Goal: Information Seeking & Learning: Learn about a topic

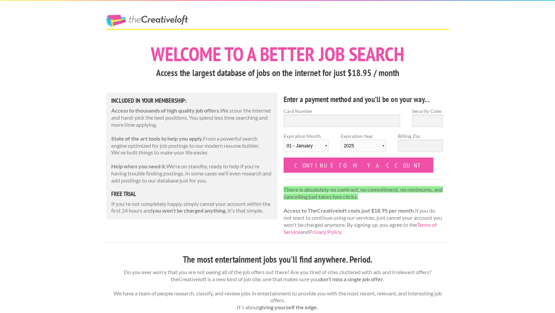
click at [122, 21] on link "The Creative Loft" at bounding box center [147, 21] width 82 height 12
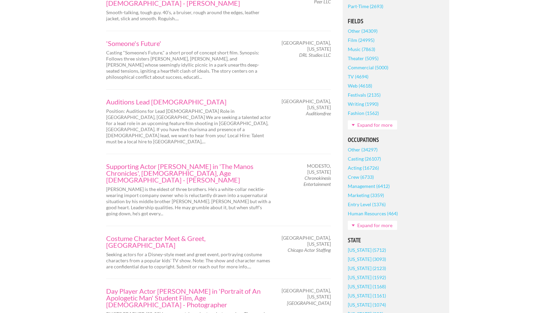
scroll to position [183, 0]
click at [382, 225] on link "Expand for more" at bounding box center [372, 225] width 49 height 9
click at [356, 176] on link "Crew (6733)" at bounding box center [361, 176] width 26 height 9
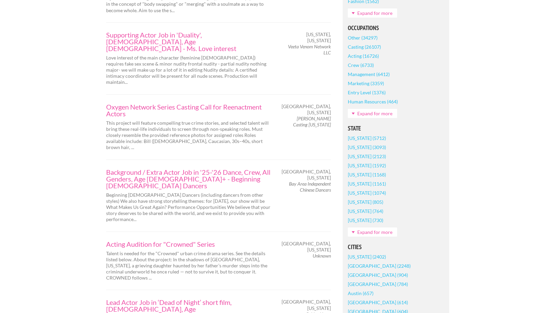
scroll to position [306, 0]
click at [384, 237] on link "Expand for more" at bounding box center [372, 231] width 49 height 9
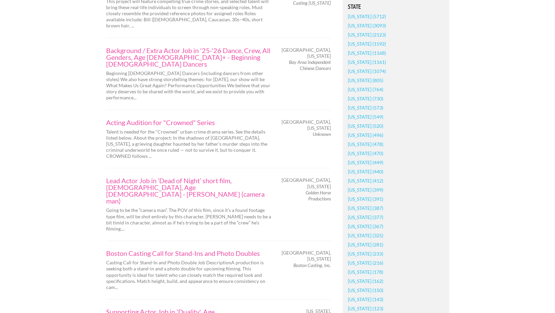
scroll to position [428, 0]
click at [358, 221] on link "Virginia (377)" at bounding box center [365, 216] width 35 height 9
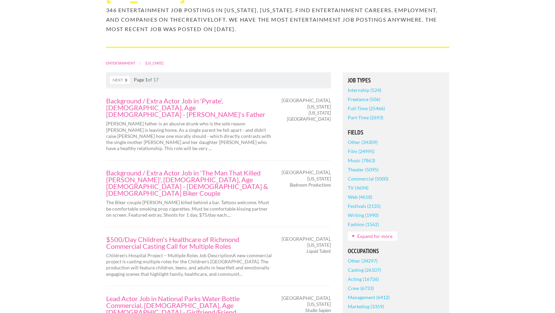
scroll to position [110, 0]
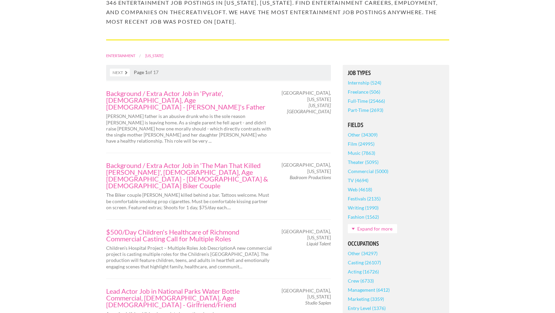
click at [382, 224] on link "Expand for more" at bounding box center [372, 228] width 49 height 9
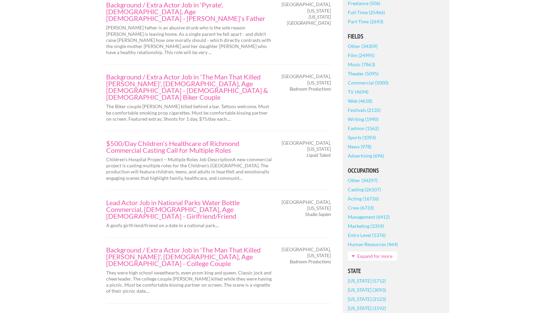
scroll to position [209, 0]
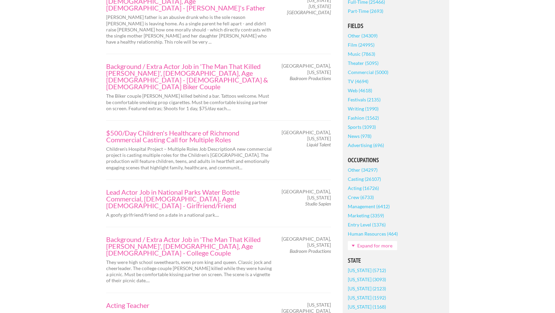
click at [371, 241] on link "Expand for more" at bounding box center [372, 245] width 49 height 9
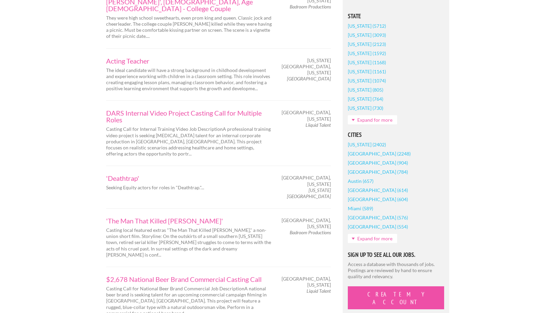
scroll to position [454, 0]
click at [381, 234] on link "Expand for more" at bounding box center [372, 238] width 49 height 9
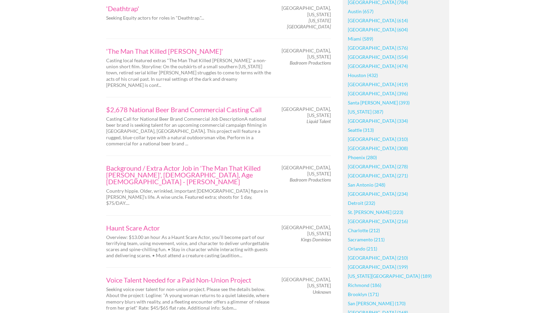
scroll to position [640, 0]
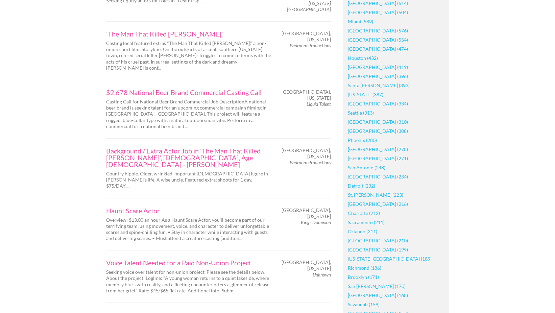
click at [365, 263] on link "Richmond (186)" at bounding box center [364, 267] width 33 height 9
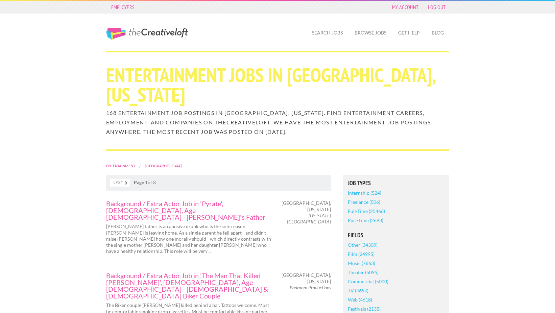
click at [364, 197] on link "Freelance (506)" at bounding box center [364, 201] width 32 height 9
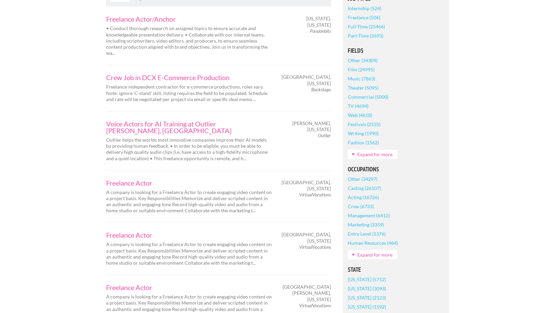
scroll to position [180, 0]
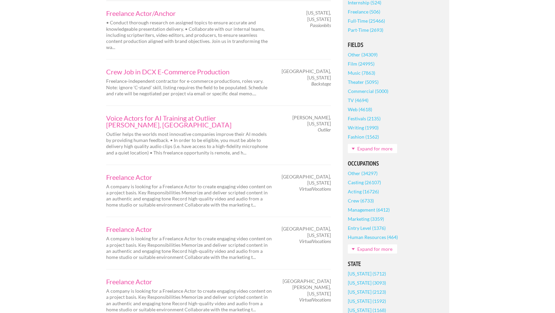
click at [366, 220] on link "Marketing (3359)" at bounding box center [366, 218] width 36 height 9
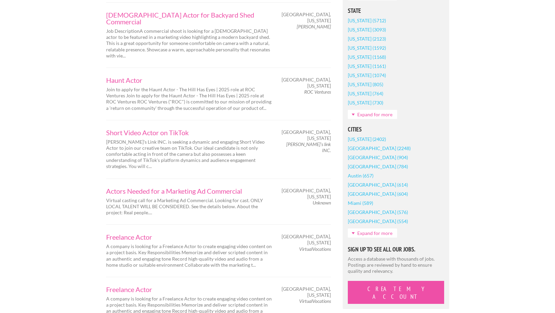
scroll to position [433, 0]
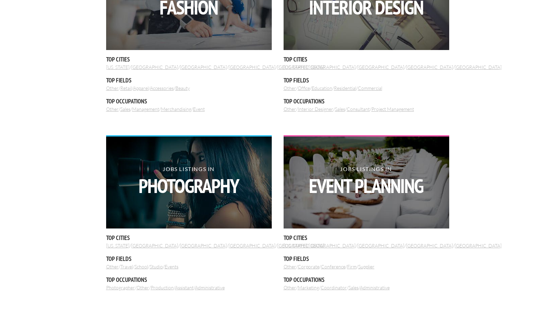
scroll to position [309, 0]
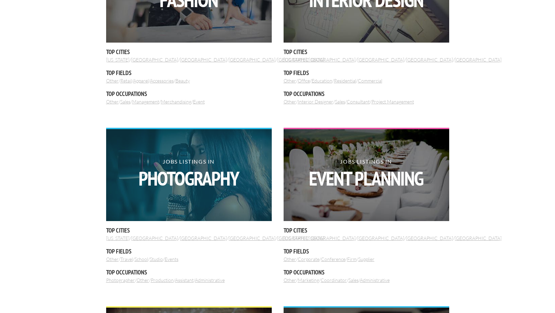
click at [172, 201] on img at bounding box center [189, 175] width 166 height 92
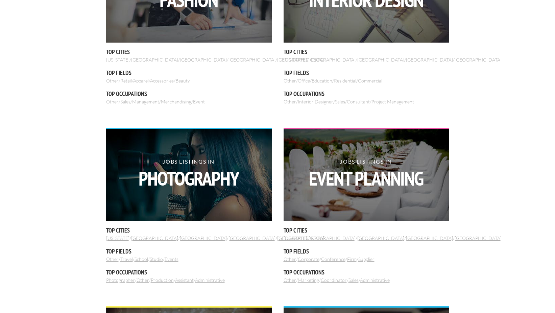
click at [135, 239] on link "Los Angeles" at bounding box center [154, 238] width 47 height 6
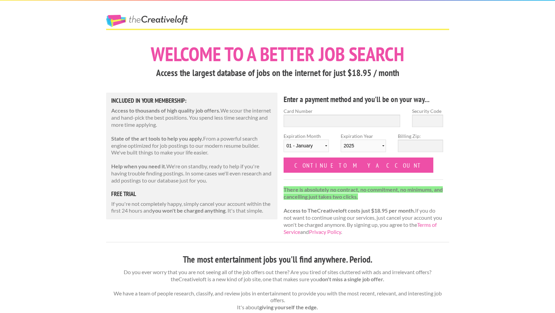
click at [151, 22] on link "The Creative Loft" at bounding box center [147, 21] width 82 height 12
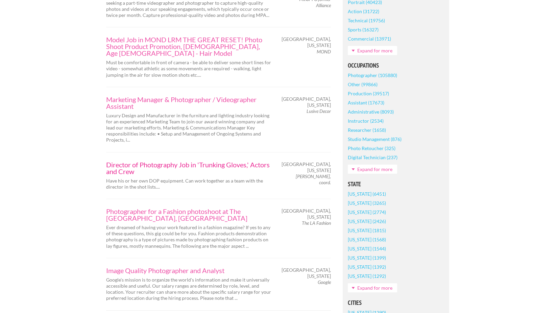
scroll to position [303, 0]
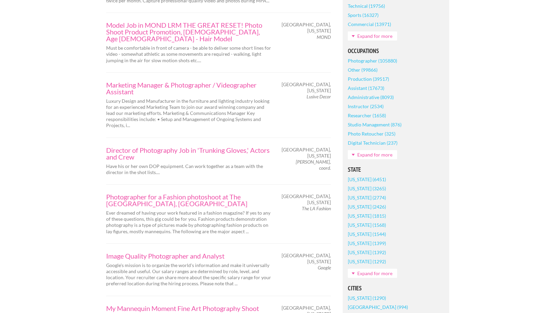
click at [383, 273] on link "Expand for more" at bounding box center [372, 273] width 49 height 9
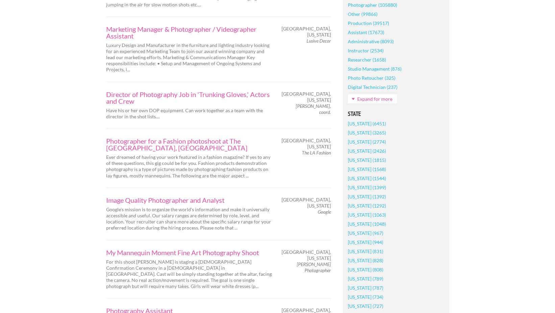
scroll to position [359, 0]
click at [360, 233] on link "[US_STATE] (967)" at bounding box center [365, 232] width 35 height 9
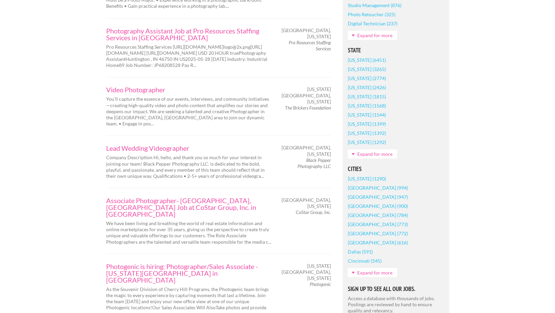
scroll to position [401, 0]
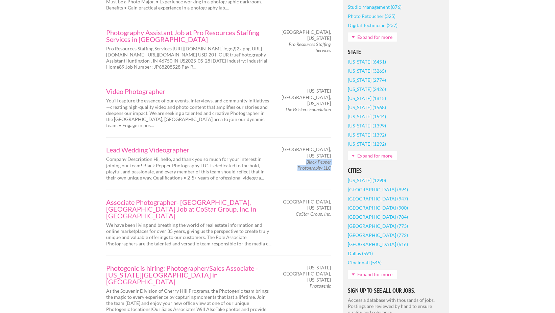
drag, startPoint x: 306, startPoint y: 141, endPoint x: 331, endPoint y: 148, distance: 25.4
click at [331, 159] on em "Black Pepper Photography LLC" at bounding box center [313, 165] width 33 height 12
copy em "Black Pepper Photography LLC"
click at [287, 106] on em "The Brickers Foundation" at bounding box center [308, 109] width 46 height 6
drag, startPoint x: 285, startPoint y: 89, endPoint x: 329, endPoint y: 90, distance: 45.0
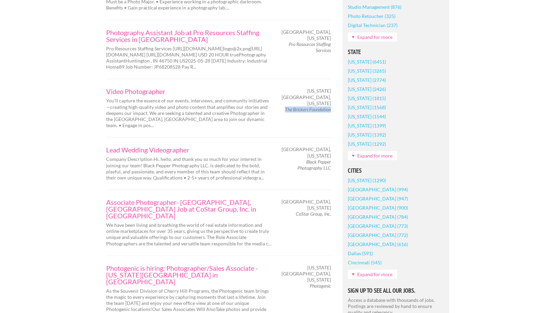
click at [329, 106] on em "The Brickers Foundation" at bounding box center [308, 109] width 46 height 6
copy em "The Brickers Foundation"
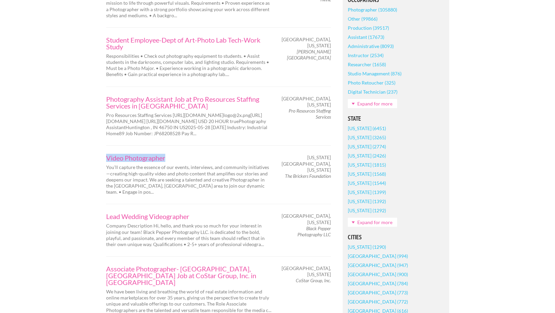
scroll to position [334, 0]
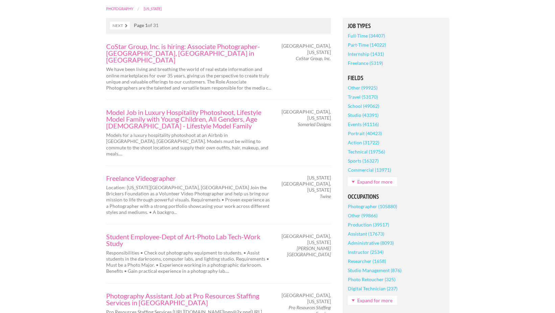
scroll to position [130, 0]
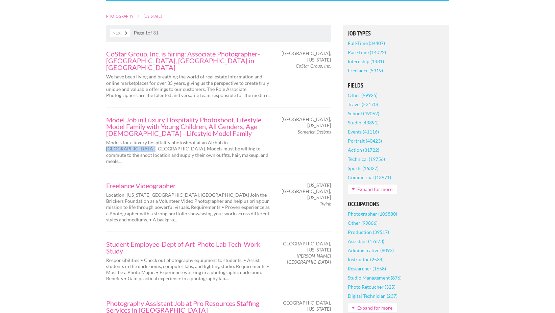
drag, startPoint x: 225, startPoint y: 136, endPoint x: 265, endPoint y: 136, distance: 39.2
click at [265, 140] on p "Models for a luxury hospitality photoshoot at an Airbnb in McGaheysville, VA. M…" at bounding box center [189, 152] width 166 height 25
click at [219, 149] on p "Models for a luxury hospitality photoshoot at an Airbnb in McGaheysville, VA. M…" at bounding box center [189, 152] width 166 height 25
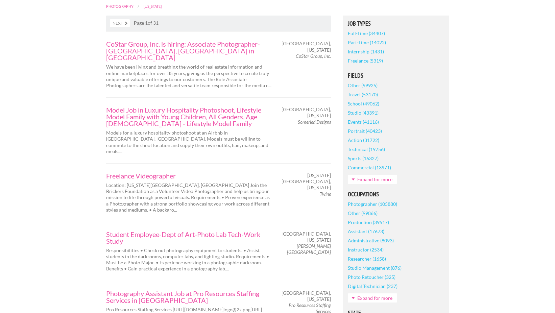
click at [364, 62] on link "Freelance (5319)" at bounding box center [365, 60] width 35 height 9
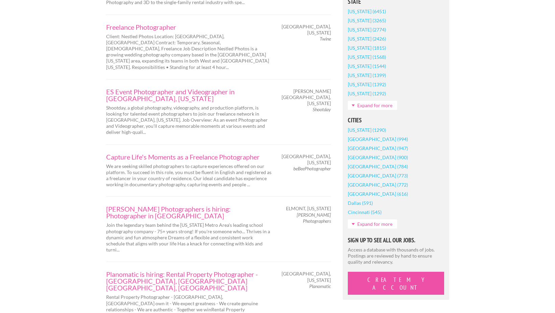
scroll to position [466, 0]
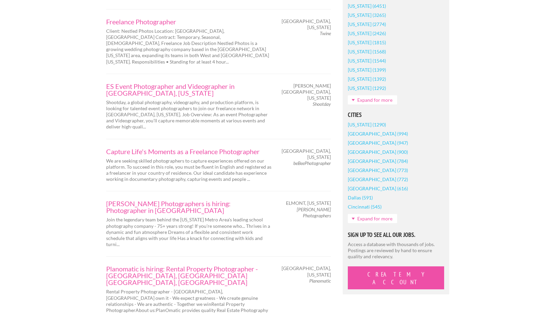
click at [372, 219] on link "Expand for more" at bounding box center [372, 218] width 49 height 9
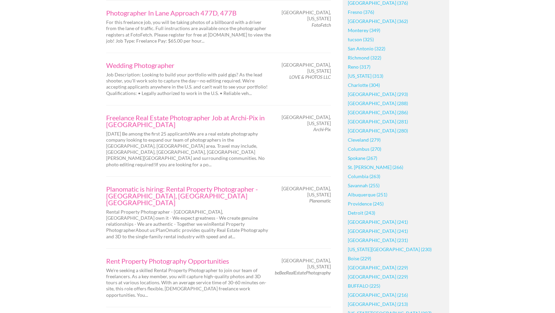
scroll to position [851, 0]
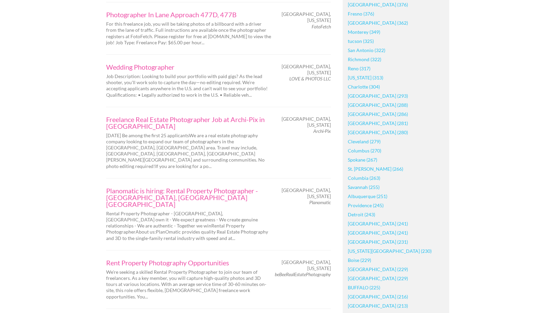
click at [367, 59] on link "Richmond (322)" at bounding box center [364, 59] width 33 height 9
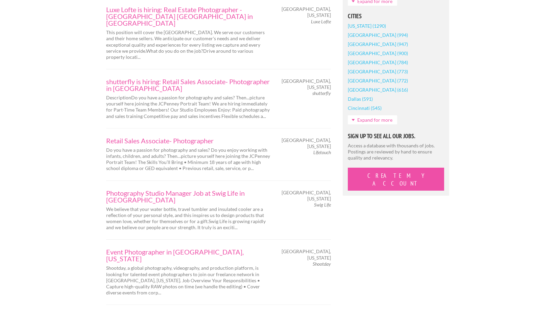
scroll to position [576, 0]
drag, startPoint x: 312, startPoint y: 189, endPoint x: 330, endPoint y: 189, distance: 17.6
click at [330, 260] on em "Shootday" at bounding box center [322, 263] width 18 height 6
copy em "Shootday"
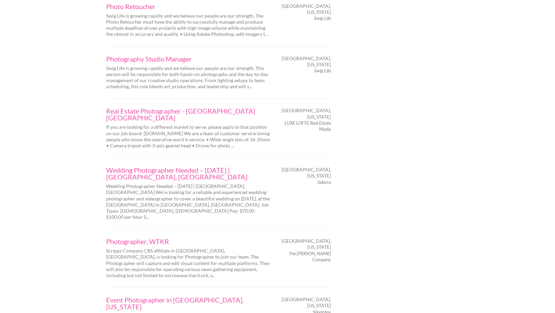
scroll to position [1076, 0]
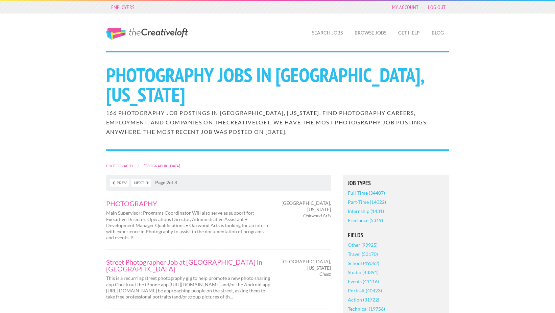
click at [303, 213] on em "Oakwood Arts" at bounding box center [317, 216] width 28 height 6
drag, startPoint x: 304, startPoint y: 196, endPoint x: 330, endPoint y: 197, distance: 26.4
click at [330, 213] on em "Oakwood Arts" at bounding box center [317, 216] width 28 height 6
copy em "Oakwood Arts"
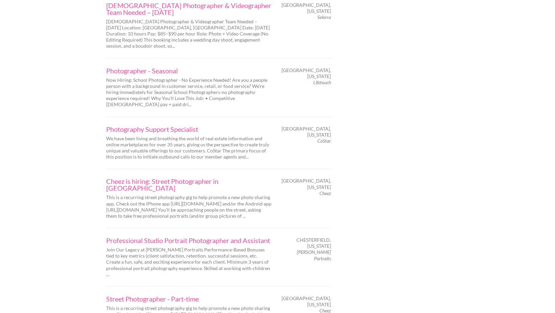
scroll to position [996, 0]
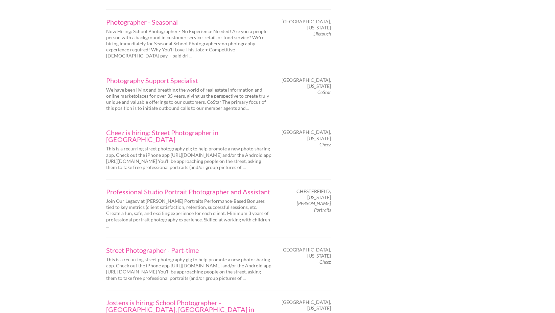
scroll to position [1044, 0]
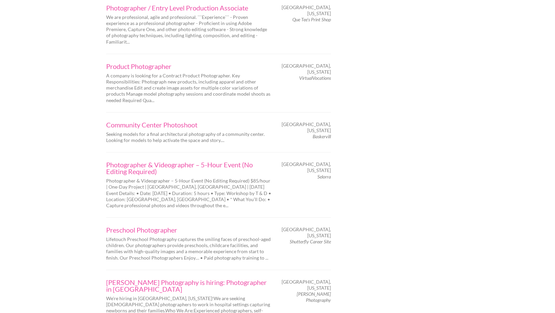
scroll to position [1006, 0]
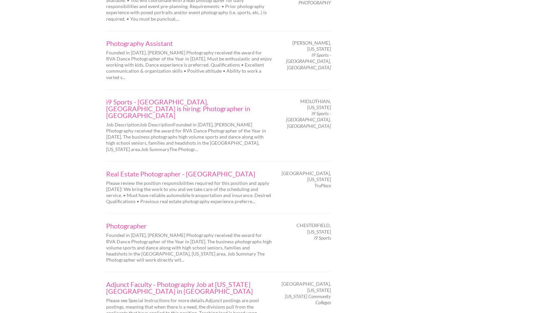
scroll to position [1043, 0]
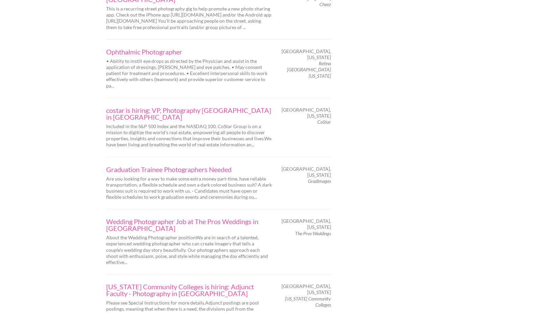
scroll to position [988, 0]
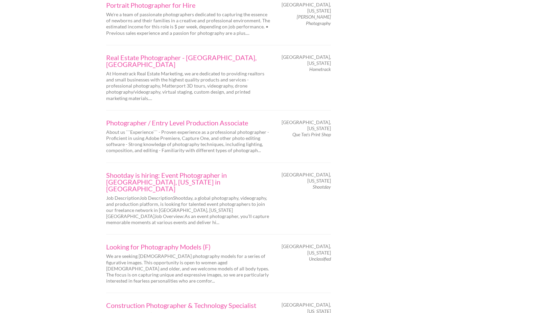
scroll to position [991, 0]
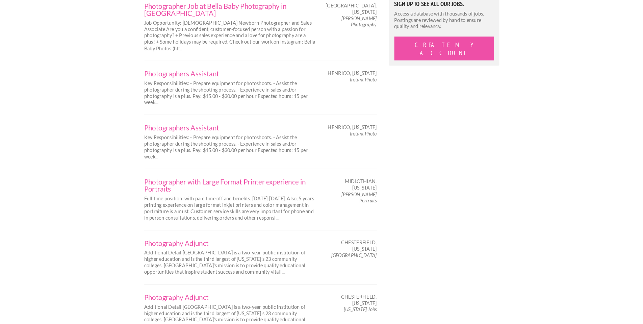
scroll to position [714, 0]
